Goal: Task Accomplishment & Management: Manage account settings

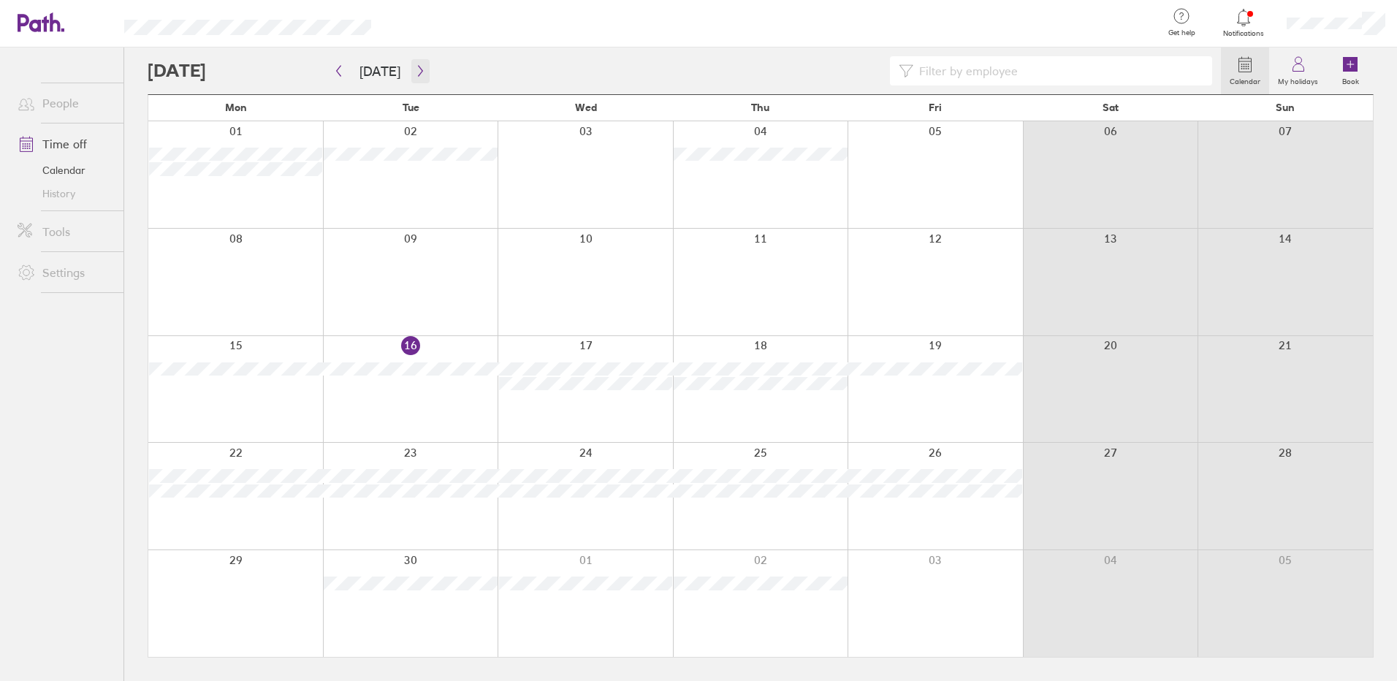
click at [415, 73] on icon "button" at bounding box center [420, 71] width 11 height 12
click at [433, 79] on div at bounding box center [685, 70] width 1074 height 29
click at [428, 77] on div at bounding box center [685, 70] width 1074 height 29
click at [425, 74] on div at bounding box center [685, 70] width 1074 height 29
click at [415, 74] on icon "button" at bounding box center [420, 71] width 11 height 12
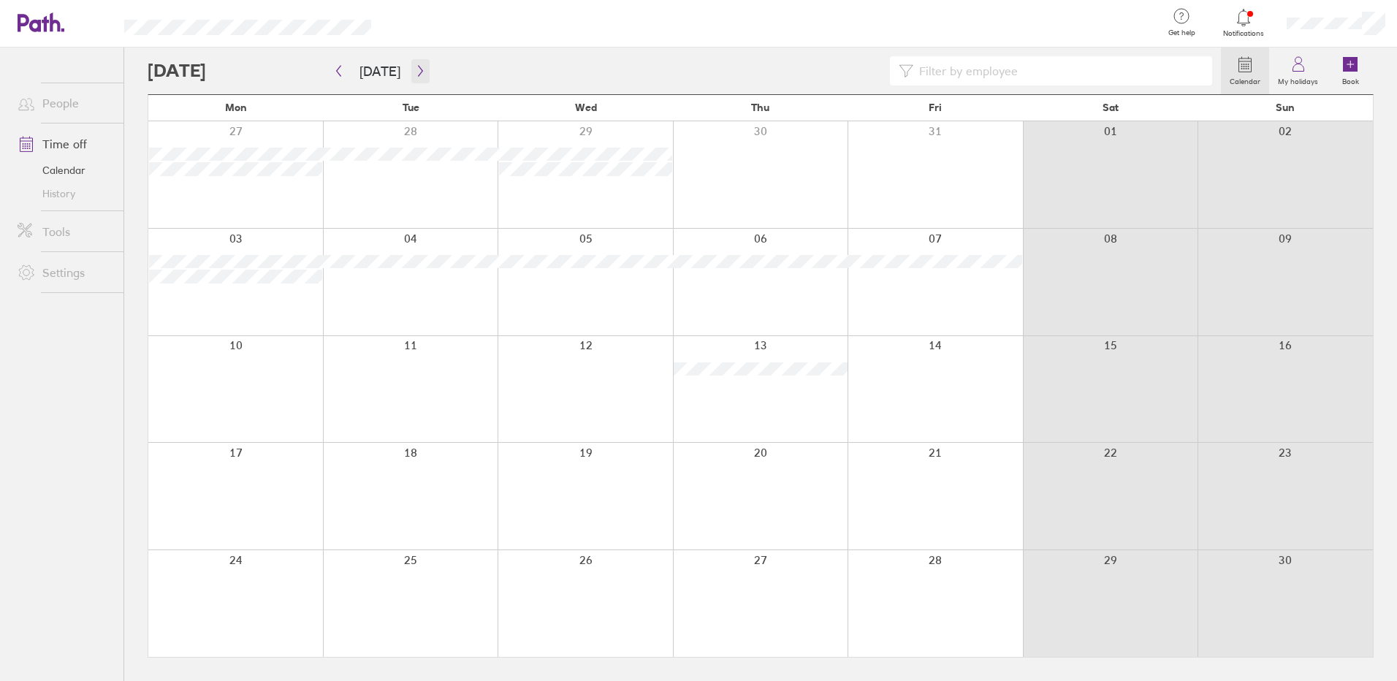
click at [423, 75] on button "button" at bounding box center [420, 71] width 18 height 24
